Goal: Entertainment & Leisure: Consume media (video, audio)

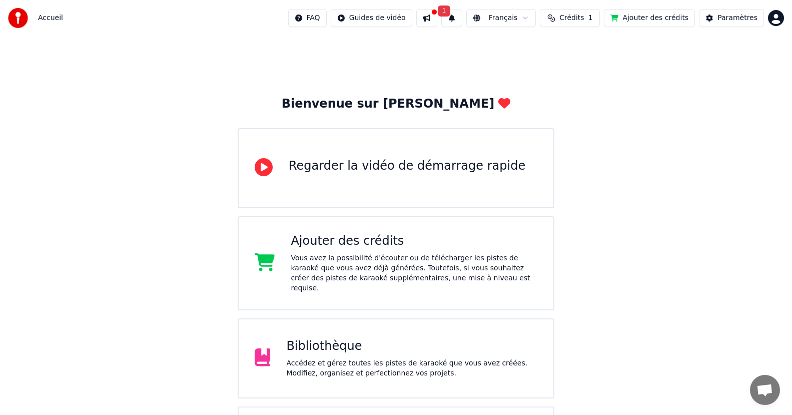
click at [369, 342] on div "Bibliothèque" at bounding box center [411, 346] width 251 height 16
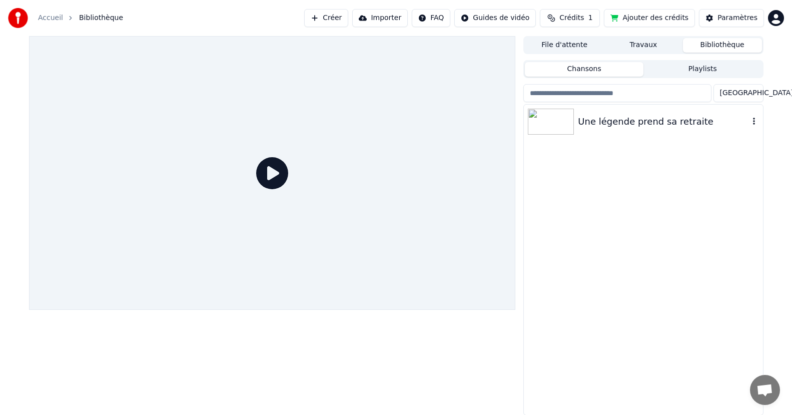
click at [546, 126] on img at bounding box center [551, 122] width 46 height 26
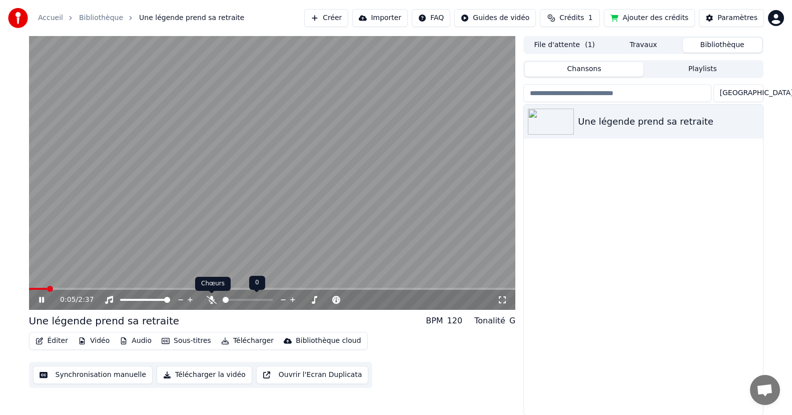
click at [209, 298] on icon at bounding box center [212, 300] width 10 height 8
click at [58, 285] on video at bounding box center [272, 173] width 487 height 274
click at [29, 286] on span at bounding box center [32, 289] width 6 height 6
click at [42, 299] on icon at bounding box center [42, 299] width 6 height 7
click at [44, 297] on icon at bounding box center [41, 300] width 5 height 6
